Goal: Entertainment & Leisure: Browse casually

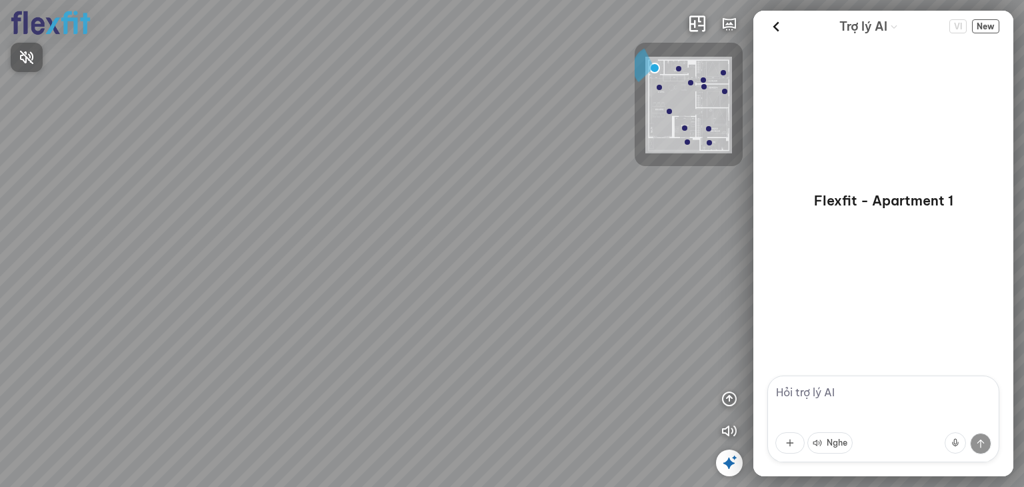
drag, startPoint x: 499, startPoint y: 309, endPoint x: 604, endPoint y: 227, distance: 133.4
click at [604, 227] on div at bounding box center [512, 243] width 1024 height 487
drag, startPoint x: 461, startPoint y: 211, endPoint x: 912, endPoint y: 40, distance: 482.0
click at [890, 43] on div "INFO: krpano 1.20.8 (build [DATE]) INFO: HTML5/Desktop - Chrome 139.0 - WebGL I…" at bounding box center [512, 243] width 1024 height 487
drag, startPoint x: 507, startPoint y: 255, endPoint x: 775, endPoint y: 275, distance: 268.7
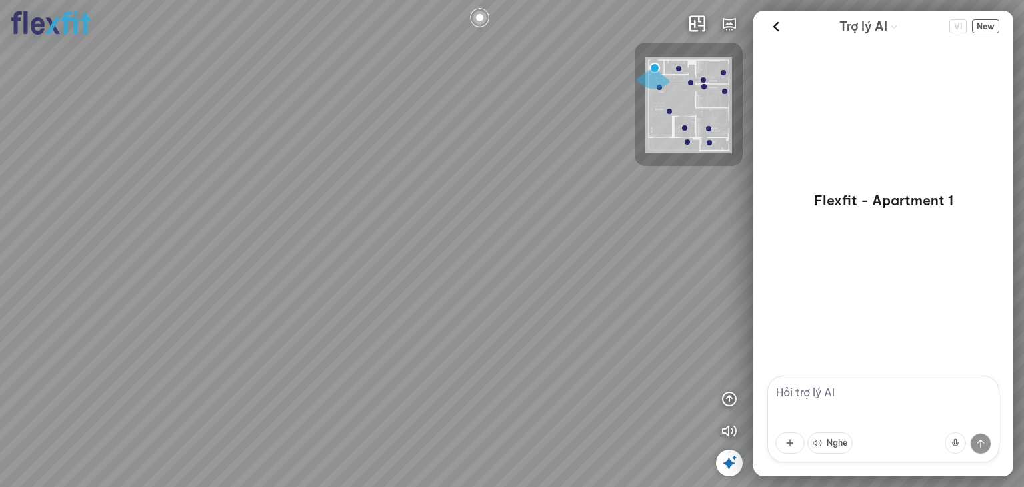
click at [775, 275] on div "INFO: krpano 1.20.8 (build [DATE]) INFO: HTML5/Desktop - Chrome 139.0 - WebGL I…" at bounding box center [512, 243] width 1024 height 487
drag, startPoint x: 439, startPoint y: 277, endPoint x: 151, endPoint y: 306, distance: 288.7
click at [180, 303] on div at bounding box center [512, 243] width 1024 height 487
drag, startPoint x: 368, startPoint y: 263, endPoint x: 39, endPoint y: 411, distance: 361.2
click at [39, 411] on div at bounding box center [512, 243] width 1024 height 487
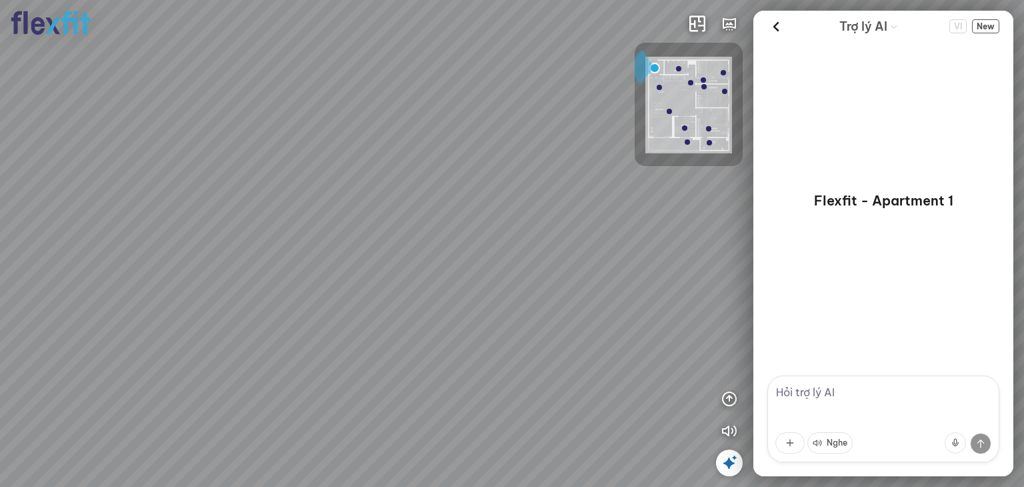
drag, startPoint x: 369, startPoint y: 283, endPoint x: 313, endPoint y: 267, distance: 59.0
click at [313, 267] on div at bounding box center [512, 243] width 1024 height 487
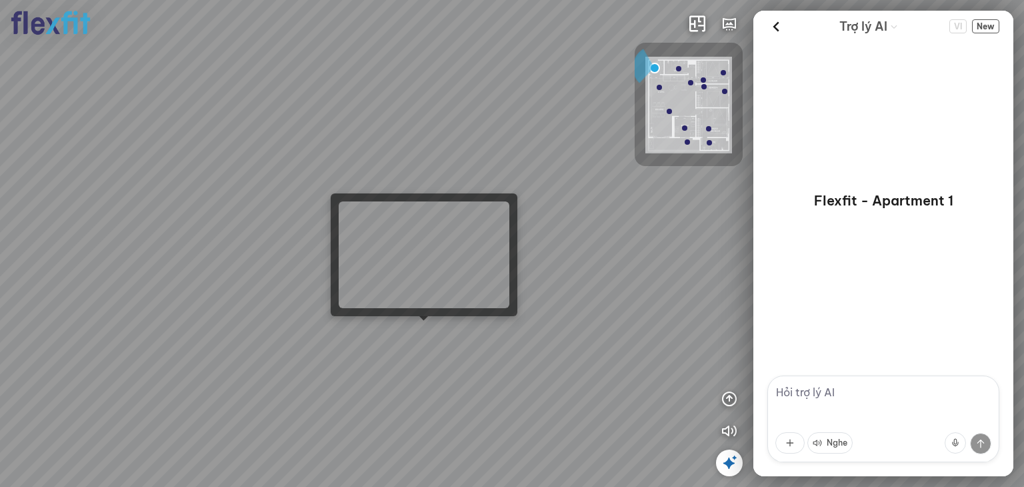
click at [425, 334] on div at bounding box center [512, 243] width 1024 height 487
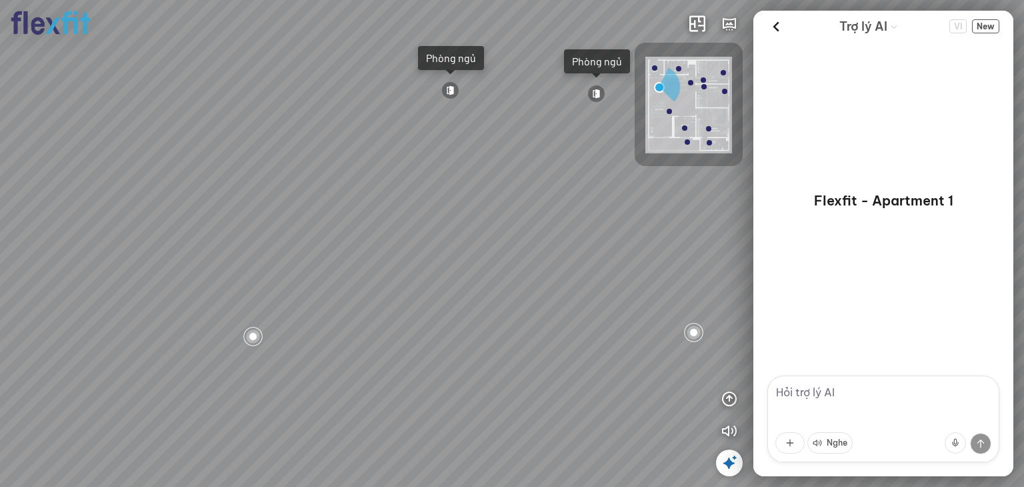
drag, startPoint x: 454, startPoint y: 252, endPoint x: 816, endPoint y: 151, distance: 375.8
click at [816, 151] on div "Ban công Bếp Phòng ngủ master Phòng ngủ Phòng ngủ INFO: krpano 1.20.8 (build [D…" at bounding box center [512, 243] width 1024 height 487
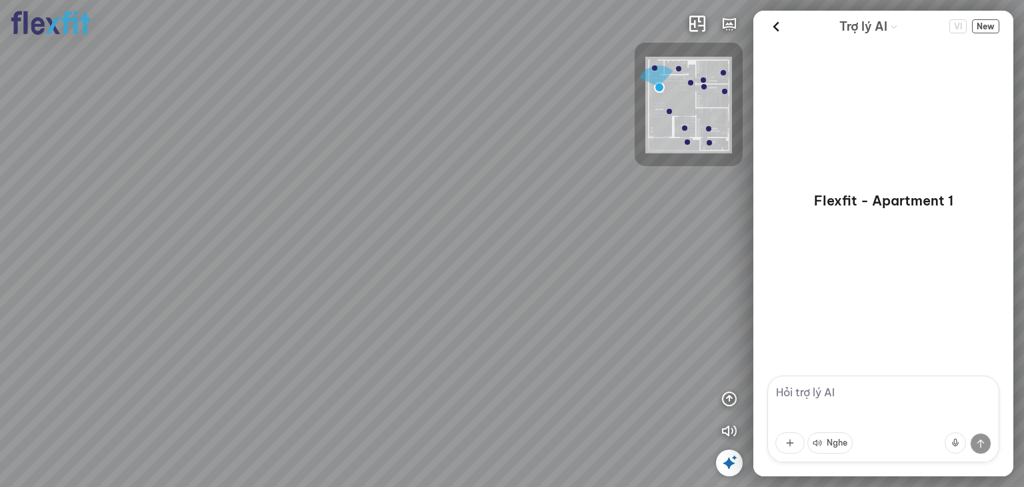
drag, startPoint x: 379, startPoint y: 235, endPoint x: 0, endPoint y: 240, distance: 378.6
click at [112, 239] on div "Ban công Bếp Phòng ngủ master Phòng ngủ Phòng ngủ" at bounding box center [512, 243] width 1024 height 487
drag, startPoint x: 575, startPoint y: 292, endPoint x: 187, endPoint y: 413, distance: 406.4
click at [191, 411] on div "Ban công Bếp Phòng ngủ master Phòng ngủ Phòng ngủ" at bounding box center [512, 243] width 1024 height 487
drag, startPoint x: 472, startPoint y: 231, endPoint x: 412, endPoint y: 267, distance: 70.3
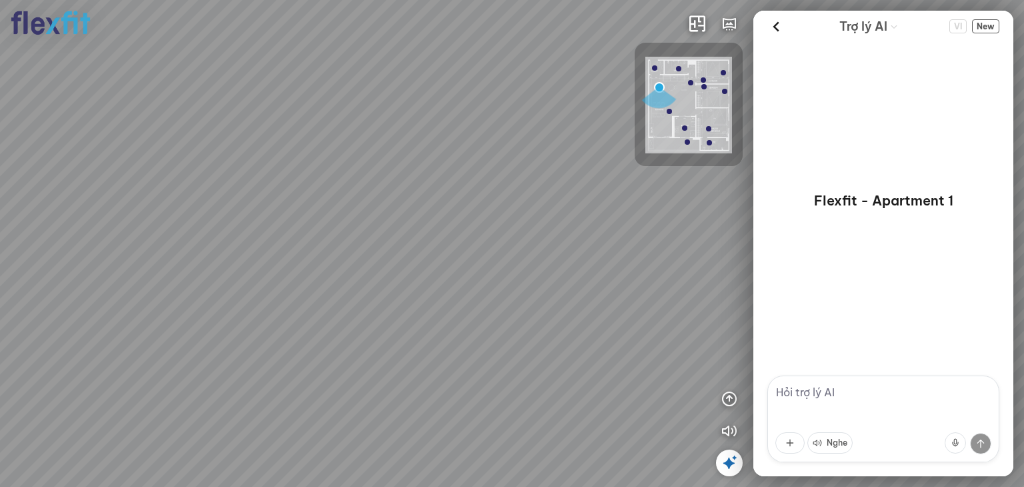
click at [412, 267] on div "Ban công Bếp Phòng ngủ master Phòng ngủ Phòng ngủ" at bounding box center [512, 243] width 1024 height 487
click at [401, 107] on div at bounding box center [399, 112] width 21 height 21
drag, startPoint x: 483, startPoint y: 249, endPoint x: 197, endPoint y: 170, distance: 295.9
click at [265, 159] on div at bounding box center [512, 243] width 1024 height 487
drag, startPoint x: 397, startPoint y: 231, endPoint x: 459, endPoint y: 165, distance: 89.6
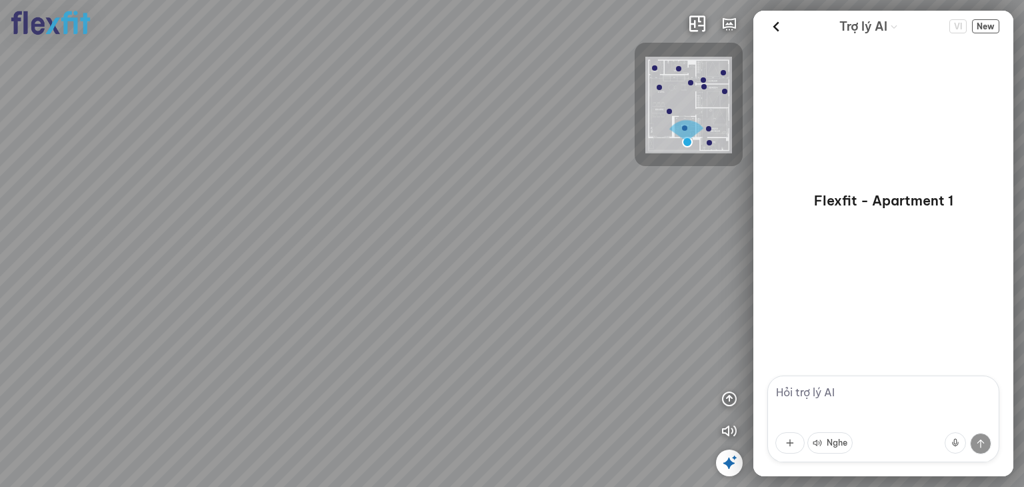
click at [459, 165] on div at bounding box center [512, 243] width 1024 height 487
click at [471, 59] on div at bounding box center [512, 243] width 1024 height 487
drag, startPoint x: 513, startPoint y: 265, endPoint x: 173, endPoint y: 144, distance: 360.7
click at [212, 147] on div at bounding box center [512, 243] width 1024 height 487
drag, startPoint x: 367, startPoint y: 169, endPoint x: 0, endPoint y: 279, distance: 383.1
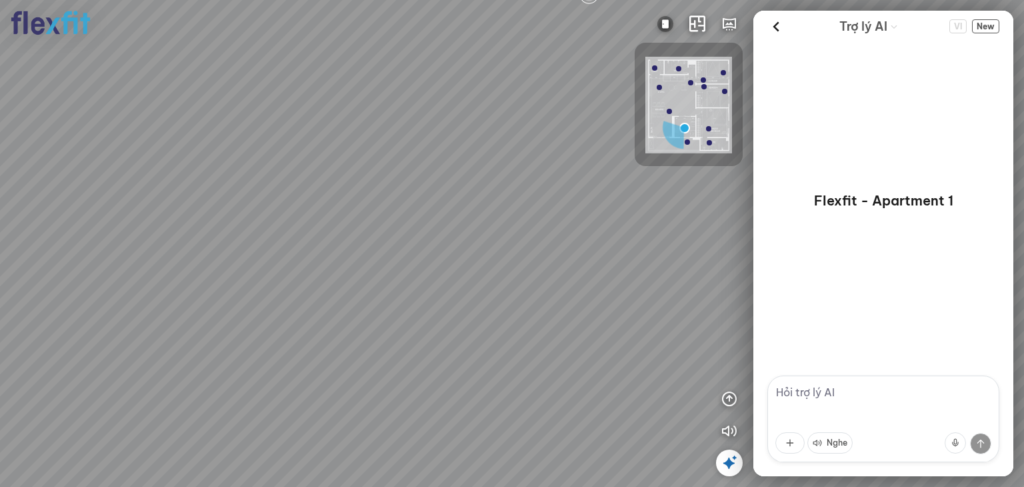
click at [89, 261] on div at bounding box center [512, 243] width 1024 height 487
drag, startPoint x: 141, startPoint y: 233, endPoint x: 49, endPoint y: 222, distance: 92.6
click at [57, 223] on div at bounding box center [512, 243] width 1024 height 487
drag, startPoint x: 288, startPoint y: 227, endPoint x: 161, endPoint y: 358, distance: 182.4
click at [99, 331] on div at bounding box center [512, 243] width 1024 height 487
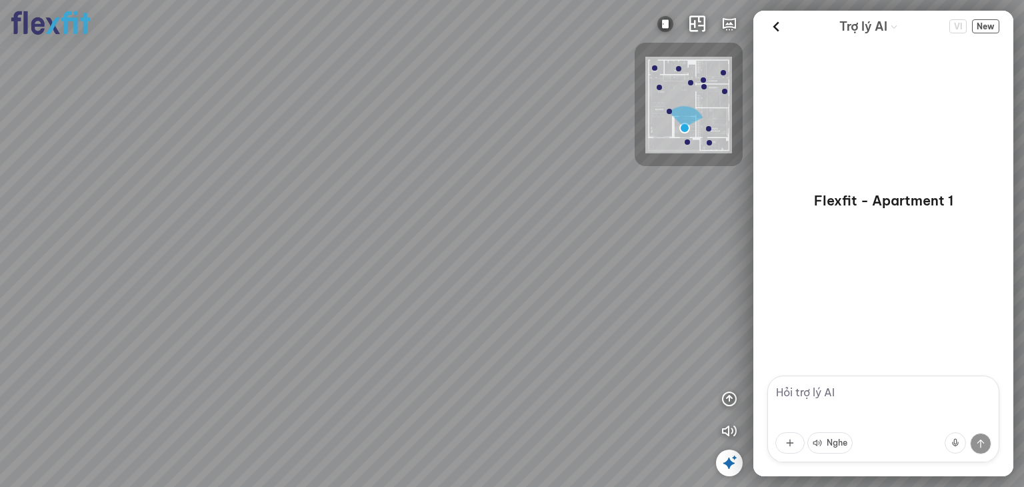
click at [409, 395] on div at bounding box center [512, 243] width 1024 height 487
drag, startPoint x: 501, startPoint y: 307, endPoint x: 658, endPoint y: 272, distance: 160.5
click at [658, 272] on div "Bếp WC Phòng ngủ master Phòng ngủ Phòng ngủ" at bounding box center [512, 243] width 1024 height 487
drag, startPoint x: 490, startPoint y: 257, endPoint x: 639, endPoint y: 326, distance: 164.6
click at [629, 328] on div "Bếp WC Phòng ngủ master Phòng ngủ Phòng ngủ" at bounding box center [512, 243] width 1024 height 487
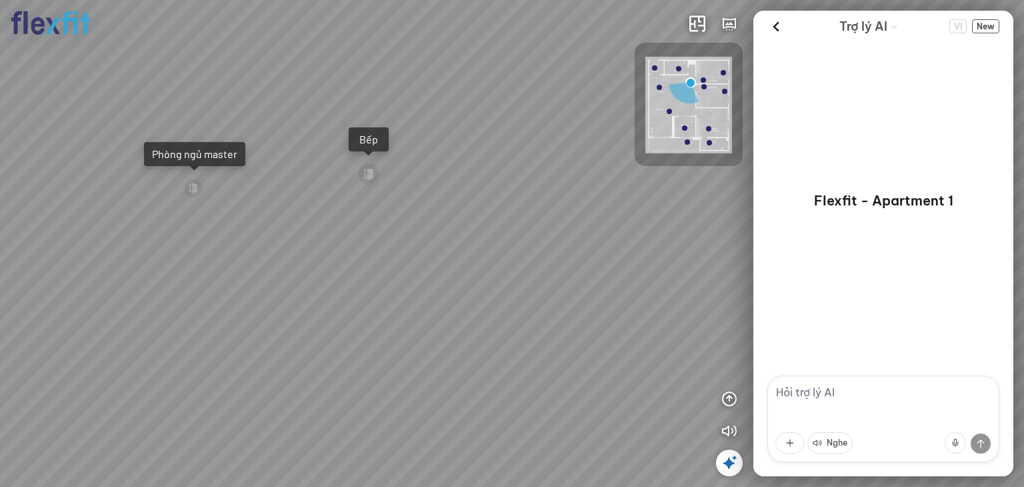
click at [717, 69] on img at bounding box center [688, 105] width 87 height 97
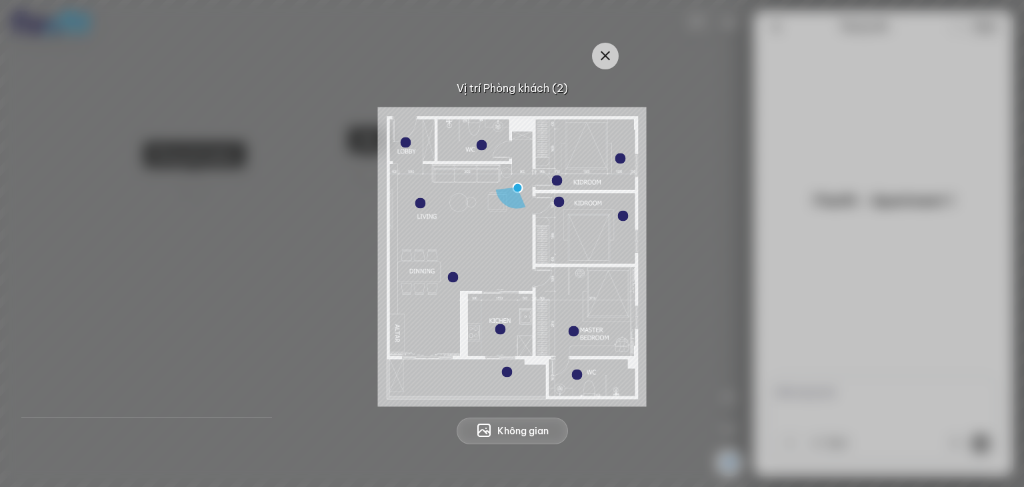
click at [614, 153] on div at bounding box center [512, 256] width 269 height 299
click at [619, 159] on div at bounding box center [619, 158] width 11 height 11
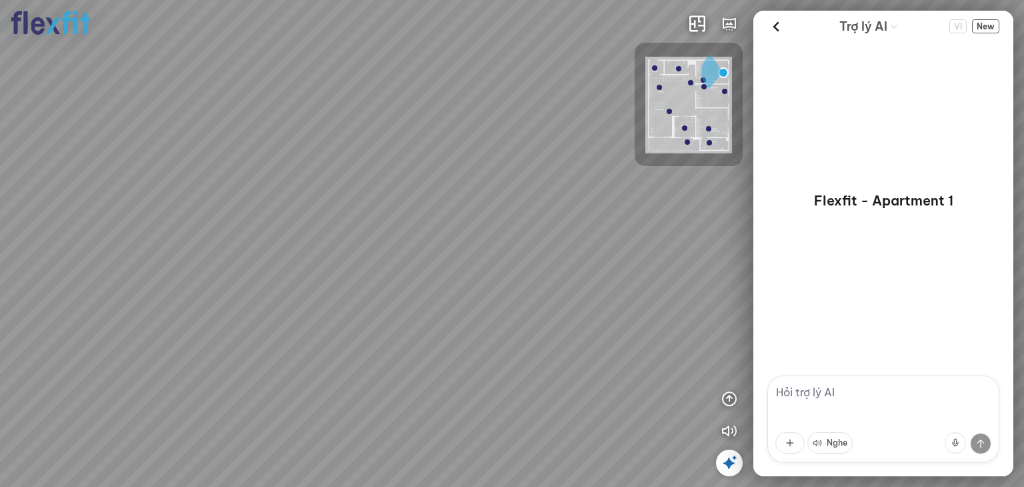
drag, startPoint x: 379, startPoint y: 212, endPoint x: 787, endPoint y: 125, distance: 417.1
click at [787, 125] on div "INFO: krpano 1.20.8 (build [DATE]) INFO: HTML5/Desktop - Chrome 139.0 - WebGL I…" at bounding box center [512, 243] width 1024 height 487
click at [612, 243] on div at bounding box center [512, 243] width 1024 height 487
drag, startPoint x: 461, startPoint y: 259, endPoint x: 658, endPoint y: 265, distance: 196.7
click at [656, 265] on div at bounding box center [512, 243] width 1024 height 487
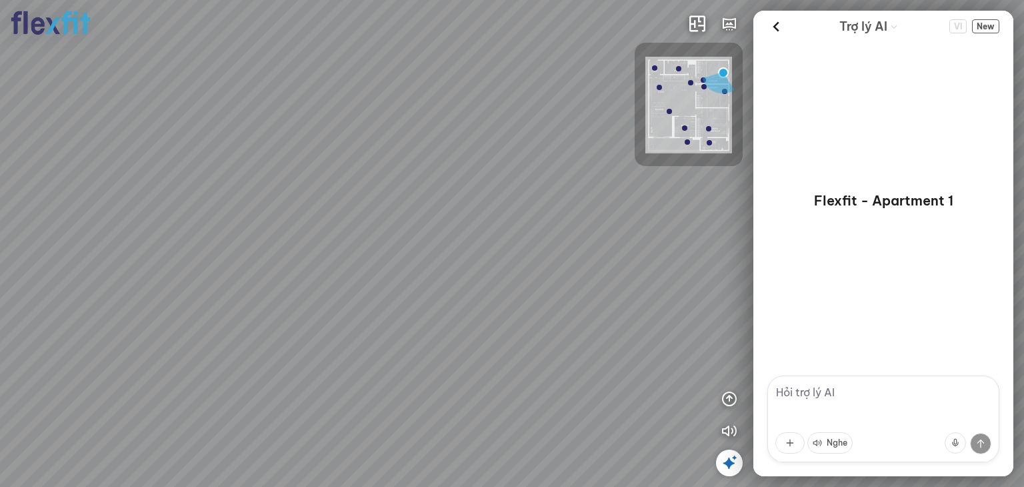
drag, startPoint x: 648, startPoint y: 273, endPoint x: 876, endPoint y: 192, distance: 242.0
click at [795, 215] on div "INFO: krpano 1.20.8 (build [DATE]) INFO: HTML5/Desktop - Chrome 139.0 - WebGL I…" at bounding box center [512, 243] width 1024 height 487
drag, startPoint x: 557, startPoint y: 253, endPoint x: 781, endPoint y: 303, distance: 229.3
click at [737, 301] on div at bounding box center [512, 243] width 1024 height 487
drag, startPoint x: 393, startPoint y: 351, endPoint x: 267, endPoint y: 354, distance: 126.0
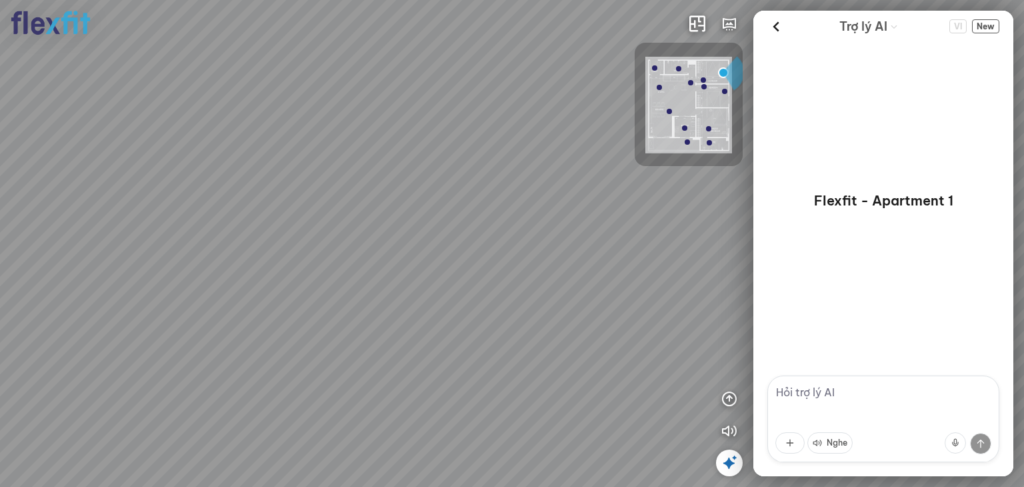
click at [275, 363] on div at bounding box center [512, 243] width 1024 height 487
click at [657, 65] on img at bounding box center [688, 105] width 87 height 97
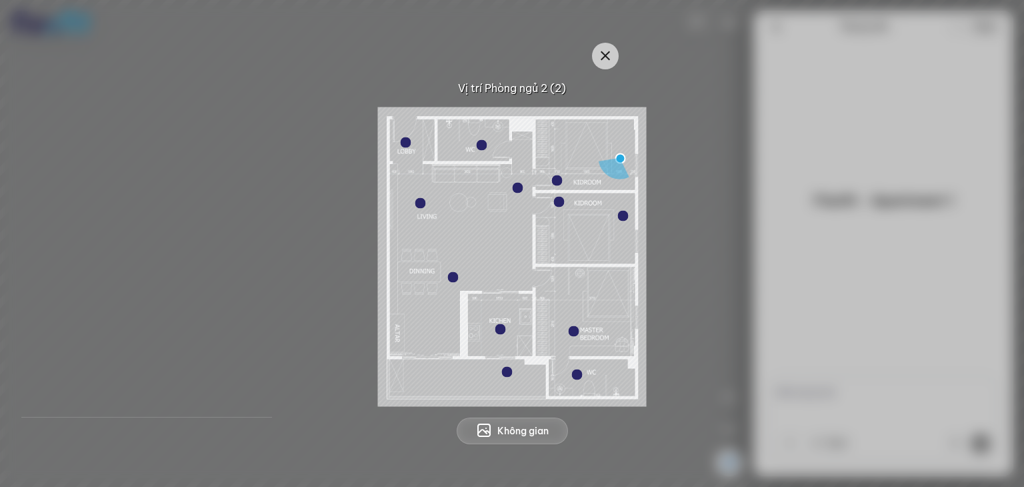
click at [408, 145] on div at bounding box center [406, 142] width 11 height 11
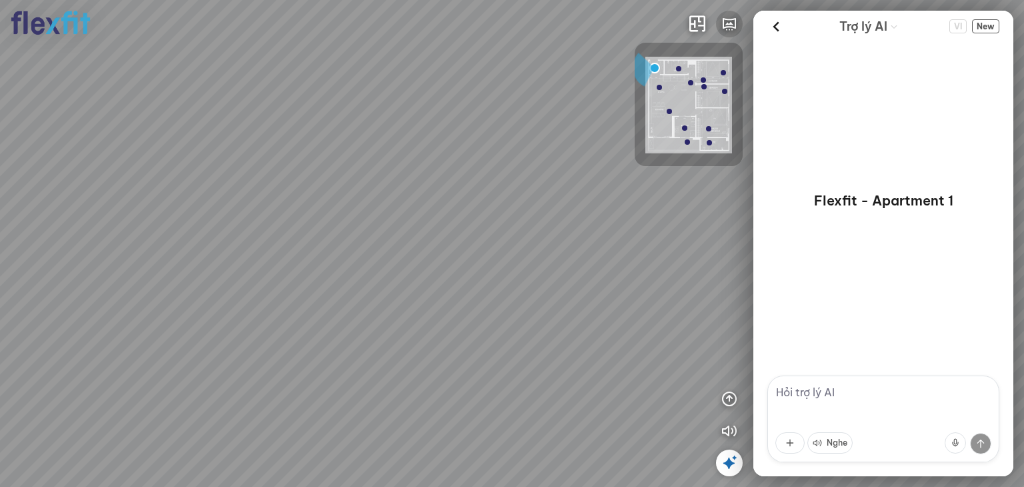
click at [729, 19] on icon "button" at bounding box center [729, 24] width 16 height 16
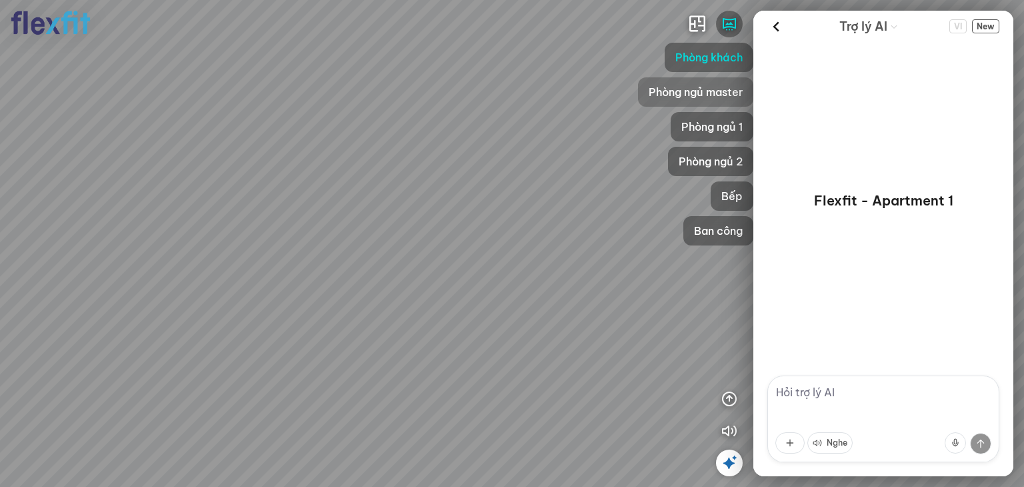
click at [715, 78] on div "Phòng ngủ master" at bounding box center [695, 91] width 115 height 29
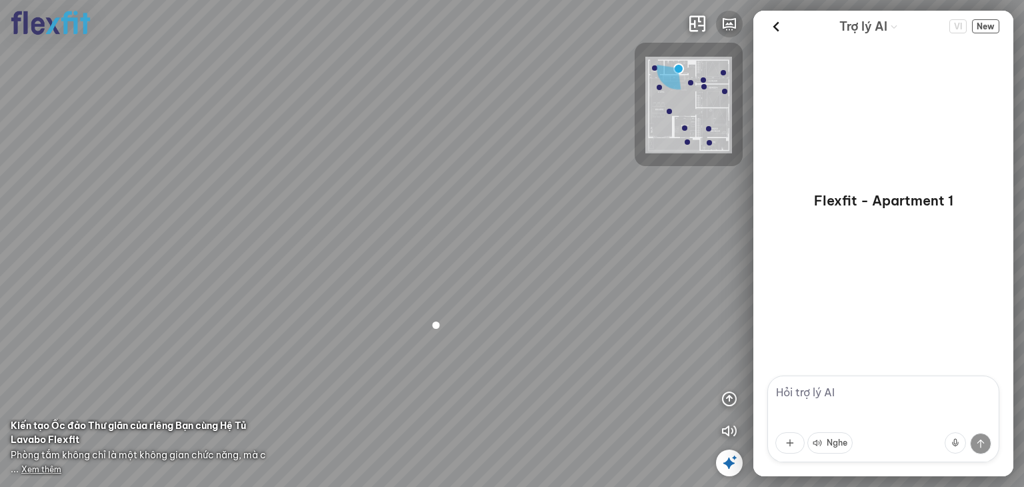
click at [728, 30] on icon "button" at bounding box center [729, 24] width 16 height 16
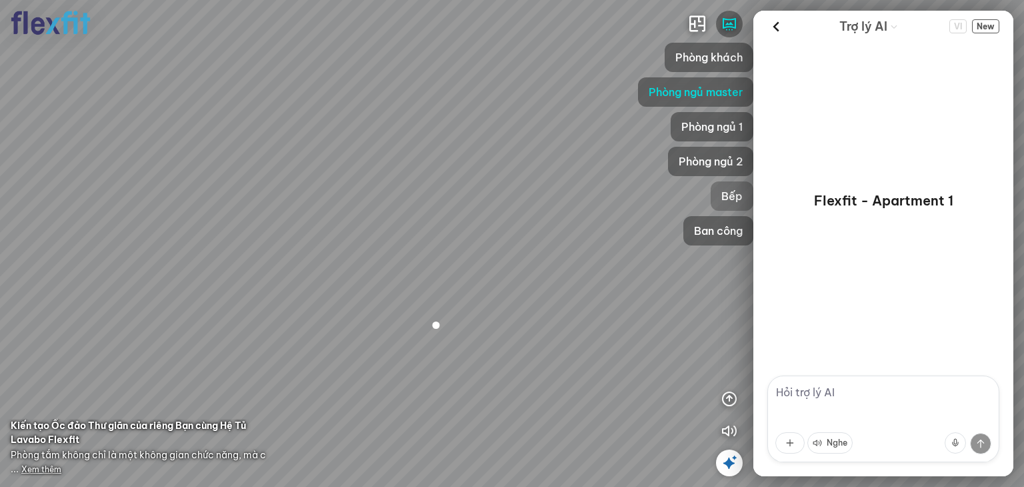
click at [726, 190] on span "Bếp" at bounding box center [731, 196] width 21 height 16
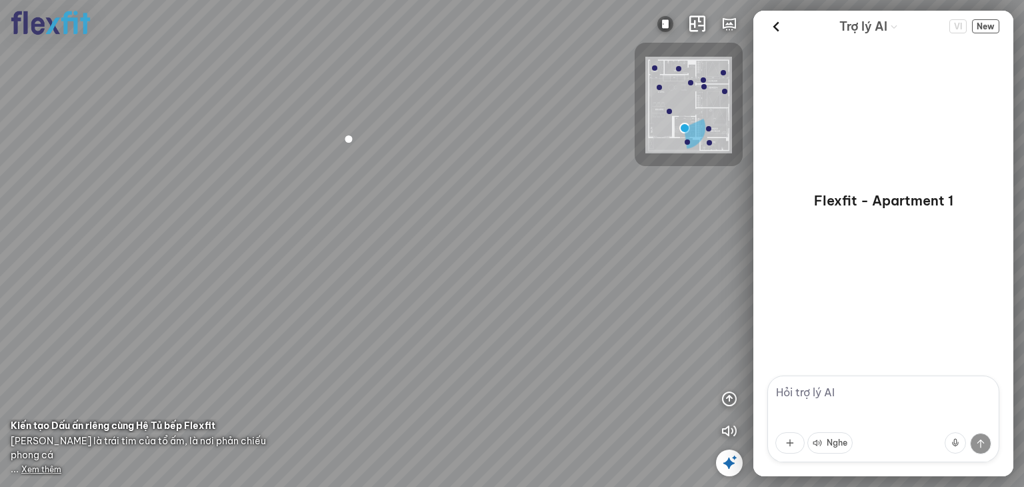
drag, startPoint x: 561, startPoint y: 209, endPoint x: 677, endPoint y: 1, distance: 238.7
click at [670, 5] on div at bounding box center [512, 243] width 1024 height 487
drag, startPoint x: 643, startPoint y: 77, endPoint x: 680, endPoint y: 87, distance: 38.6
click at [680, 87] on div at bounding box center [688, 104] width 108 height 123
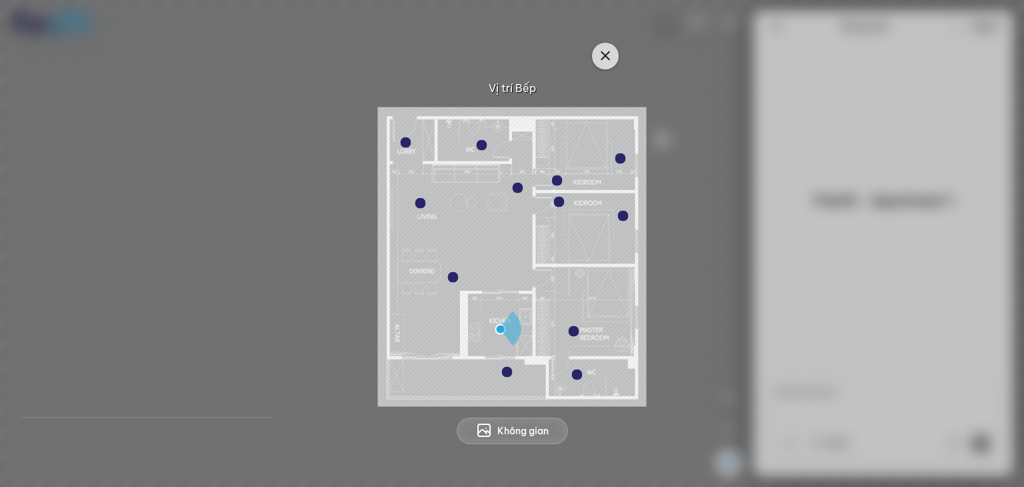
click at [611, 54] on icon "button" at bounding box center [605, 56] width 16 height 16
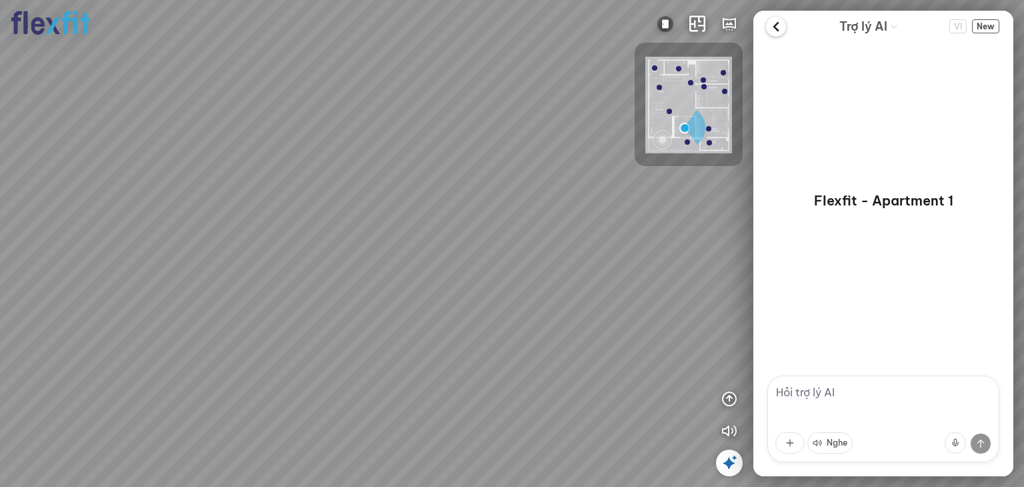
click at [773, 30] on icon at bounding box center [776, 27] width 20 height 20
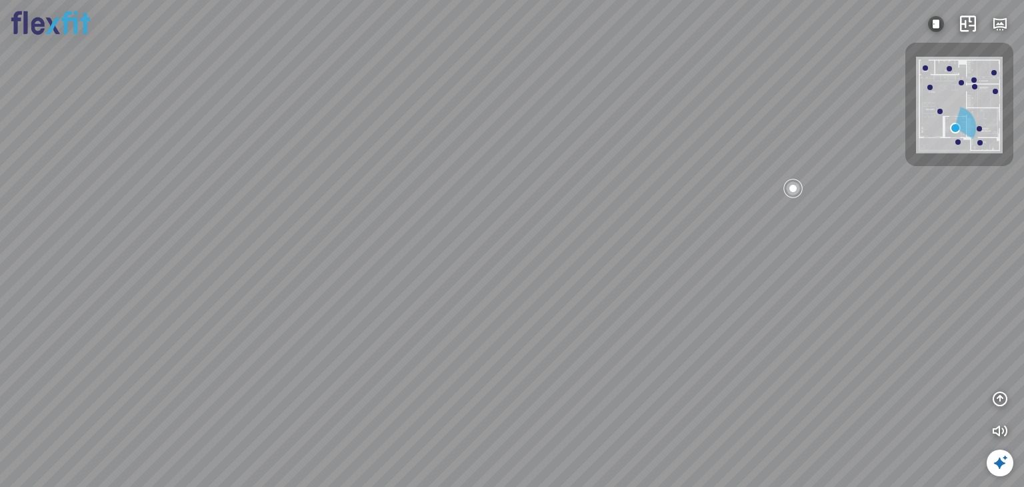
drag, startPoint x: 819, startPoint y: 273, endPoint x: 333, endPoint y: 258, distance: 486.1
drag, startPoint x: 275, startPoint y: 258, endPoint x: 842, endPoint y: 259, distance: 566.5
click at [842, 259] on div at bounding box center [512, 243] width 1024 height 487
drag, startPoint x: 725, startPoint y: 469, endPoint x: 725, endPoint y: 485, distance: 16.7
click at [728, 481] on div at bounding box center [512, 243] width 1024 height 487
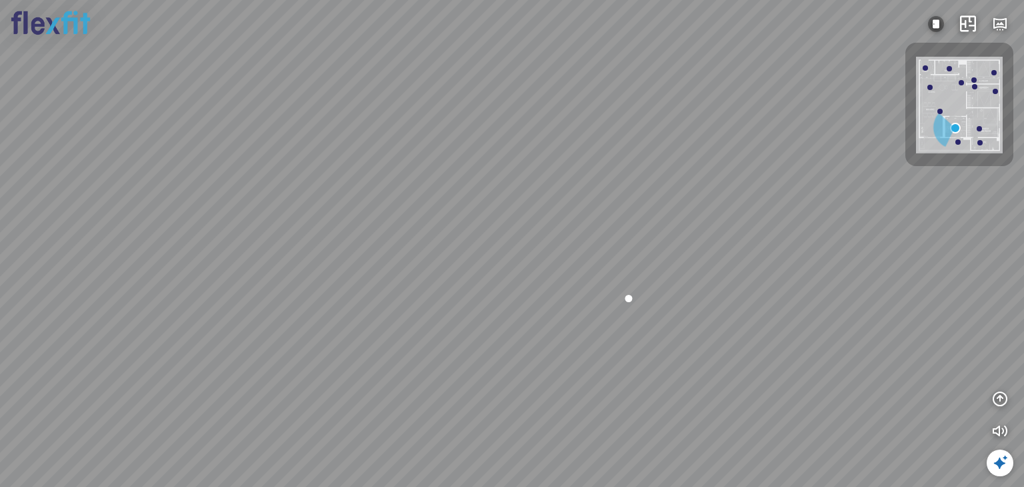
drag, startPoint x: 560, startPoint y: 238, endPoint x: 792, endPoint y: 175, distance: 240.2
click at [792, 175] on div at bounding box center [512, 243] width 1024 height 487
